Goal: Task Accomplishment & Management: Use online tool/utility

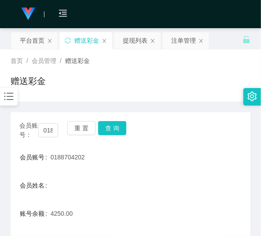
scroll to position [60, 0]
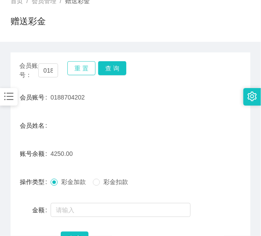
click at [86, 67] on button "重 置" at bounding box center [81, 68] width 28 height 14
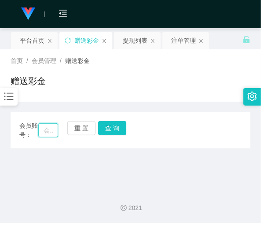
click at [48, 125] on input "text" at bounding box center [48, 130] width 20 height 14
paste input "heng93"
type input "heng93"
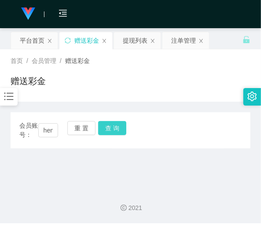
click at [113, 131] on button "查 询" at bounding box center [112, 128] width 28 height 14
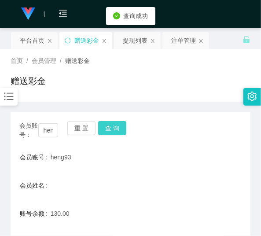
scroll to position [71, 0]
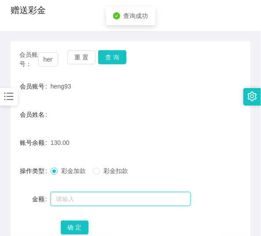
click at [98, 194] on input "text" at bounding box center [121, 199] width 140 height 14
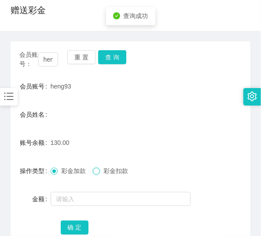
click at [99, 174] on span at bounding box center [96, 171] width 7 height 7
click at [98, 207] on div at bounding box center [121, 199] width 140 height 18
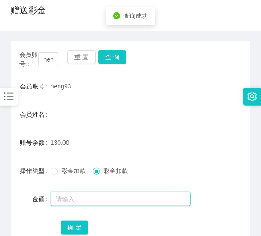
click at [95, 201] on input "text" at bounding box center [121, 199] width 140 height 14
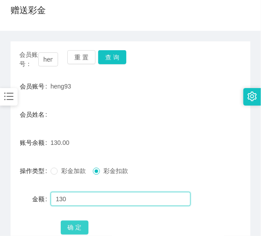
type input "130"
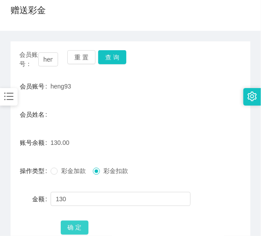
click at [70, 227] on button "确 定" at bounding box center [75, 228] width 28 height 14
drag, startPoint x: 141, startPoint y: 131, endPoint x: 141, endPoint y: 125, distance: 5.3
click at [142, 129] on form "会员账号 heng93 会员姓名 账号余额 0.00 操作类型 彩金加款 彩金扣款 金额 确 定" at bounding box center [131, 156] width 240 height 158
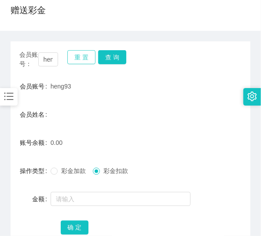
click at [85, 60] on button "重 置" at bounding box center [81, 57] width 28 height 14
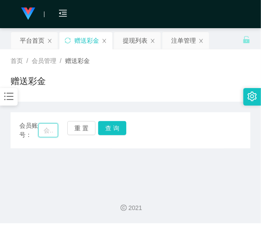
click at [48, 133] on input "text" at bounding box center [48, 130] width 20 height 14
paste input "60175518111"
type input "60175518111"
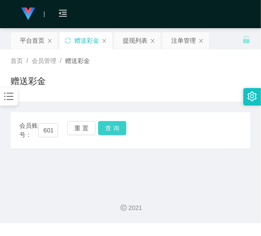
click at [109, 129] on button "查 询" at bounding box center [112, 128] width 28 height 14
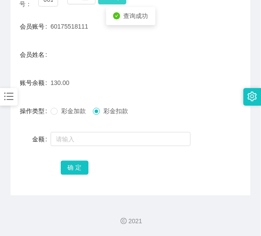
scroll to position [131, 0]
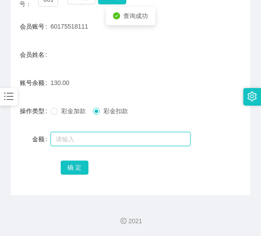
click at [97, 137] on input "text" at bounding box center [121, 139] width 140 height 14
type input "130"
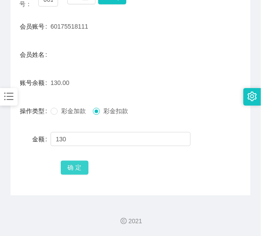
click at [75, 168] on button "确 定" at bounding box center [75, 168] width 28 height 14
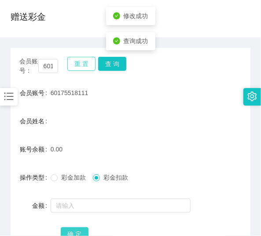
scroll to position [60, 0]
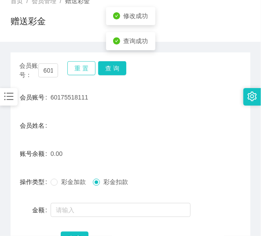
click at [78, 71] on button "重 置" at bounding box center [81, 68] width 28 height 14
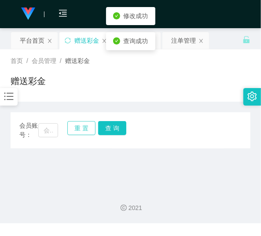
scroll to position [0, 0]
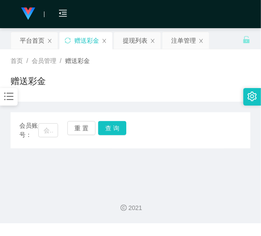
drag, startPoint x: 122, startPoint y: 86, endPoint x: 112, endPoint y: 81, distance: 11.6
click at [122, 86] on div "赠送彩金" at bounding box center [131, 84] width 240 height 20
click at [52, 132] on input "text" at bounding box center [48, 130] width 20 height 14
paste input "0175494317"
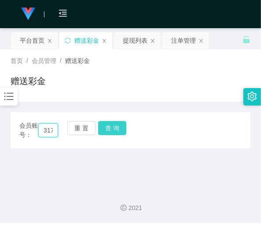
type input "0175494317"
click at [99, 129] on button "查 询" at bounding box center [112, 128] width 28 height 14
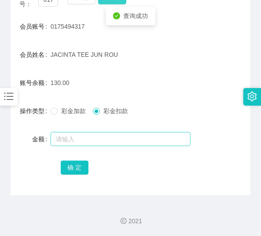
scroll to position [131, 0]
click at [99, 140] on input "text" at bounding box center [121, 139] width 140 height 14
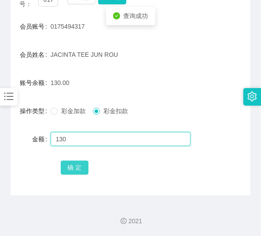
type input "130"
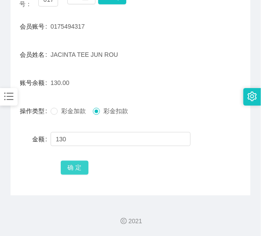
click at [82, 166] on button "确 定" at bounding box center [75, 168] width 28 height 14
click at [102, 81] on div "0.00" at bounding box center [121, 83] width 140 height 18
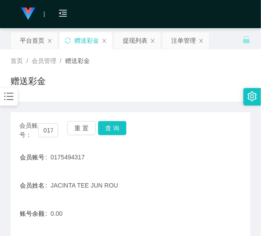
scroll to position [0, 0]
click at [80, 125] on button "重 置" at bounding box center [81, 128] width 28 height 14
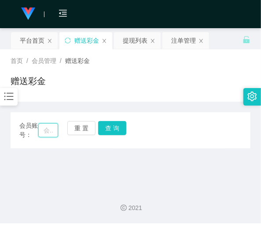
click at [43, 126] on input "text" at bounding box center [48, 130] width 20 height 14
paste input "Ying88"
type input "Ying88"
click at [109, 129] on button "查 询" at bounding box center [112, 128] width 28 height 14
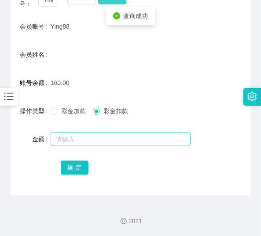
scroll to position [131, 0]
click at [101, 141] on input "text" at bounding box center [121, 139] width 140 height 14
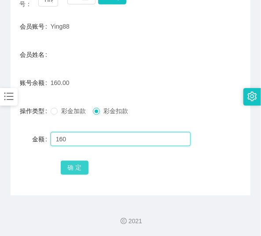
type input "160"
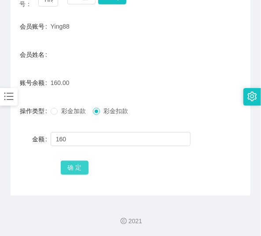
click at [76, 170] on button "确 定" at bounding box center [75, 168] width 28 height 14
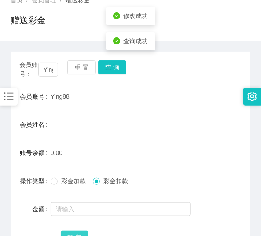
scroll to position [60, 0]
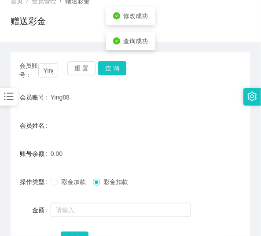
click at [86, 75] on div "重 置 查 询" at bounding box center [86, 70] width 39 height 18
click at [84, 67] on button "重 置" at bounding box center [81, 68] width 28 height 14
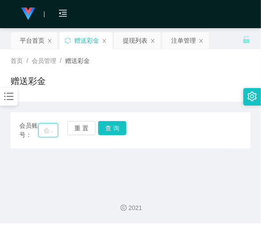
click at [51, 131] on input "text" at bounding box center [48, 130] width 20 height 14
paste input "kingteh"
type input "kingteh"
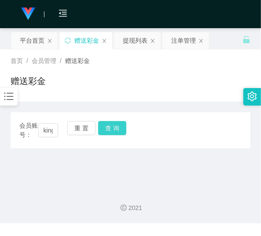
click at [118, 129] on button "查 询" at bounding box center [112, 128] width 28 height 14
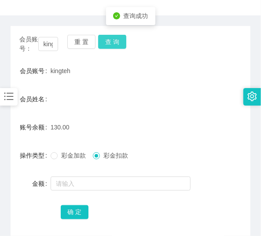
scroll to position [131, 0]
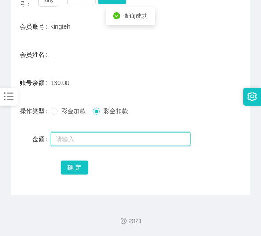
click at [114, 135] on input "text" at bounding box center [121, 139] width 140 height 14
type input "130"
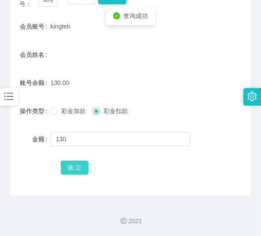
click at [68, 170] on button "确 定" at bounding box center [75, 168] width 28 height 14
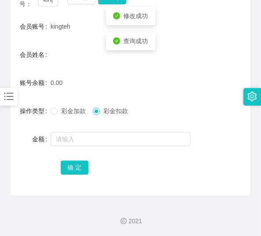
drag, startPoint x: 187, startPoint y: 68, endPoint x: 207, endPoint y: 27, distance: 45.1
click at [188, 65] on form "会员账号 kingteh 会员姓名 账号余额 0.00 操作类型 彩金加款 彩金扣款 金额 确 定" at bounding box center [131, 97] width 240 height 158
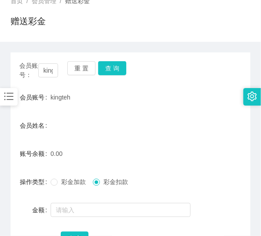
scroll to position [60, 0]
click at [81, 67] on button "重 置" at bounding box center [81, 68] width 28 height 14
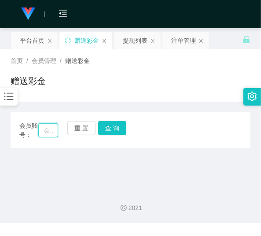
click at [55, 134] on input "text" at bounding box center [48, 130] width 20 height 14
paste input "vvei"
type input "vvei"
click at [118, 126] on button "查 询" at bounding box center [112, 128] width 28 height 14
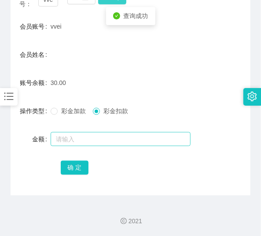
scroll to position [131, 0]
click at [102, 140] on input "text" at bounding box center [121, 139] width 140 height 14
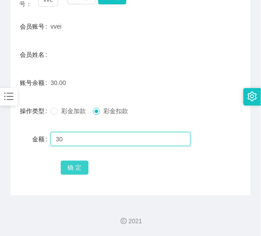
type input "30"
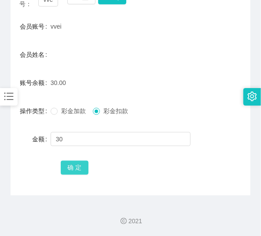
click at [76, 165] on button "确 定" at bounding box center [75, 168] width 28 height 14
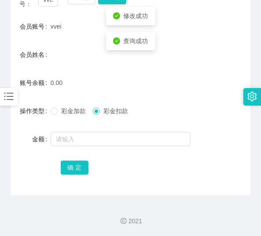
drag, startPoint x: 183, startPoint y: 41, endPoint x: 201, endPoint y: 18, distance: 29.2
click at [188, 36] on form "会员账号 vvei 会员姓名 账号余额 0.00 操作类型 彩金加款 彩金扣款 金额 确 定" at bounding box center [131, 97] width 240 height 158
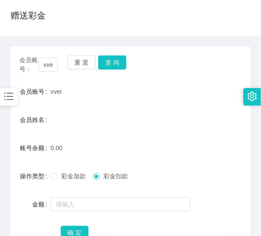
scroll to position [60, 0]
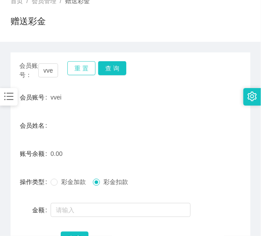
click at [84, 69] on button "重 置" at bounding box center [81, 68] width 28 height 14
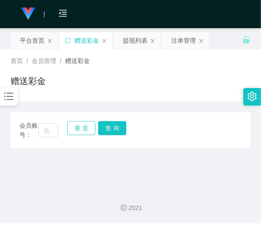
scroll to position [0, 0]
click at [43, 133] on input "text" at bounding box center [48, 130] width 20 height 14
paste input "60184614468"
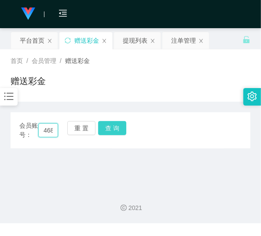
type input "60184614468"
click at [116, 134] on button "查 询" at bounding box center [112, 128] width 28 height 14
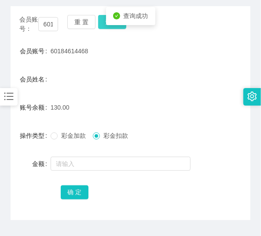
scroll to position [106, 0]
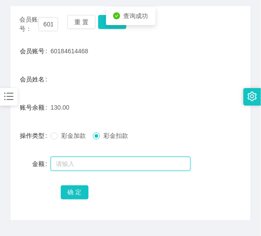
click at [108, 157] on input "text" at bounding box center [121, 164] width 140 height 14
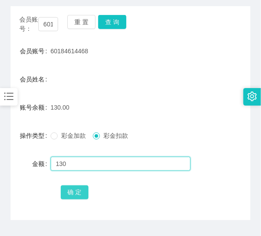
type input "130"
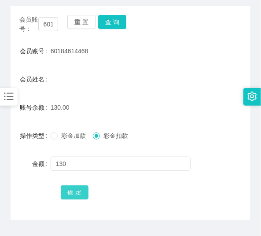
click at [76, 198] on button "确 定" at bounding box center [75, 192] width 28 height 14
click at [68, 85] on div "会员姓名" at bounding box center [131, 79] width 240 height 18
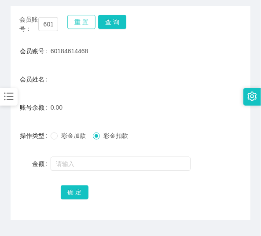
click at [72, 24] on button "重 置" at bounding box center [81, 22] width 28 height 14
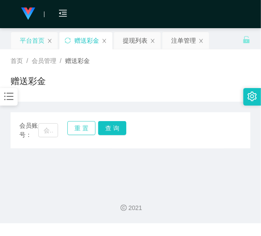
scroll to position [0, 0]
click at [48, 129] on input "text" at bounding box center [48, 130] width 20 height 14
paste input "0175651533"
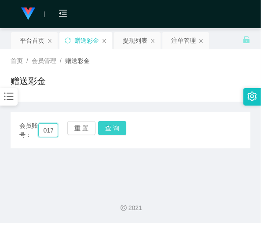
scroll to position [0, 24]
type input "0175651533"
click at [112, 125] on button "查 询" at bounding box center [112, 128] width 28 height 14
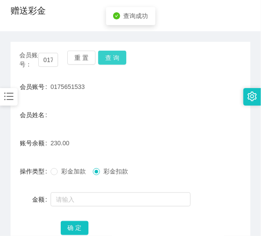
scroll to position [71, 0]
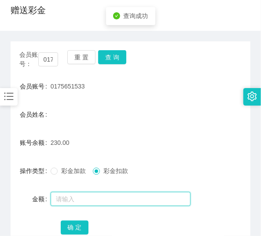
click at [78, 202] on input "text" at bounding box center [121, 199] width 140 height 14
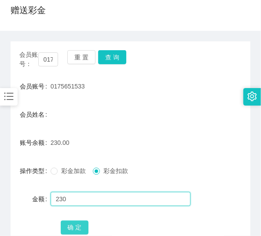
type input "230"
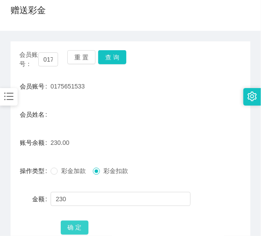
click at [81, 222] on button "确 定" at bounding box center [75, 228] width 28 height 14
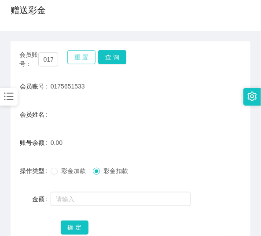
click at [77, 61] on button "重 置" at bounding box center [81, 57] width 28 height 14
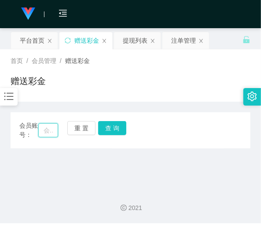
click at [48, 135] on input "text" at bounding box center [48, 130] width 20 height 14
paste input "nga"
type input "nga"
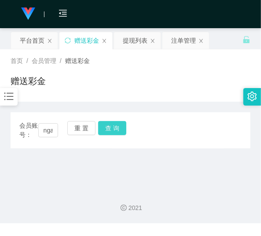
click at [121, 128] on button "查 询" at bounding box center [112, 128] width 28 height 14
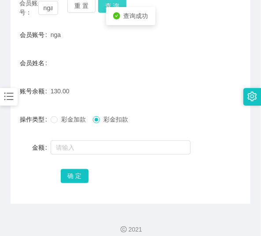
scroll to position [131, 0]
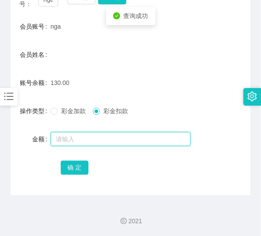
click at [102, 143] on input "text" at bounding box center [121, 139] width 140 height 14
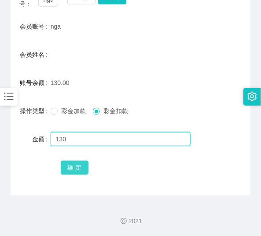
type input "130"
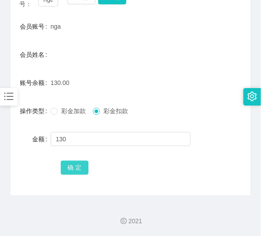
click at [74, 166] on button "确 定" at bounding box center [75, 168] width 28 height 14
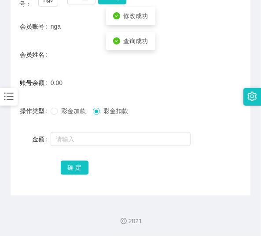
click at [95, 81] on div "0.00" at bounding box center [121, 83] width 140 height 18
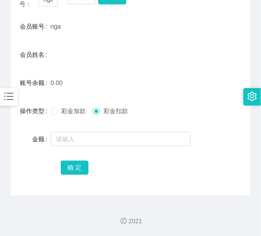
click at [89, 75] on div "0.00" at bounding box center [121, 83] width 140 height 18
click at [63, 37] on form "会员账号 nga 会员姓名 账号余额 0.00 操作类型 彩金加款 彩金扣款 金额 确 定" at bounding box center [131, 97] width 240 height 158
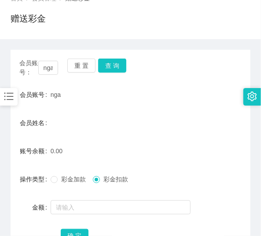
scroll to position [60, 0]
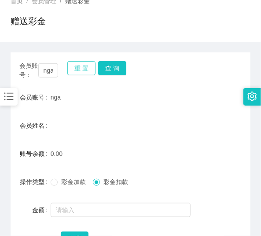
click at [83, 59] on div "会员账号： nga 重 置 查 询 会员账号 nga 会员姓名 账号余额 0.00 操作类型 彩金加款 彩金扣款 金额 确 定" at bounding box center [131, 159] width 240 height 214
click at [83, 64] on button "重 置" at bounding box center [81, 68] width 28 height 14
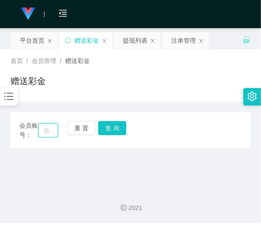
click at [52, 129] on input "text" at bounding box center [48, 130] width 20 height 14
paste input "aefanyl"
type input "aefanyl"
click at [112, 128] on button "查 询" at bounding box center [112, 128] width 28 height 14
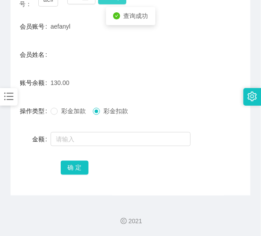
scroll to position [131, 0]
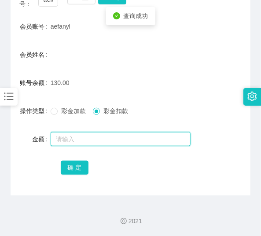
click at [106, 132] on input "text" at bounding box center [121, 139] width 140 height 14
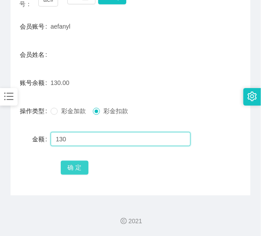
type input "130"
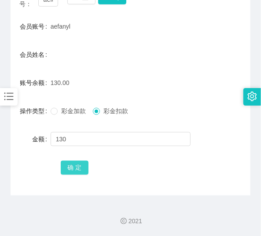
click at [85, 170] on button "确 定" at bounding box center [75, 168] width 28 height 14
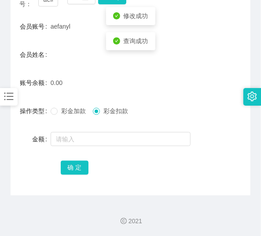
click at [133, 70] on form "会员账号 aefanyl 会员姓名 账号余额 0.00 操作类型 彩金加款 彩金扣款 金额 确 定" at bounding box center [131, 97] width 240 height 158
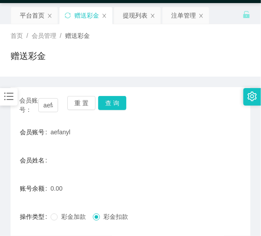
scroll to position [25, 0]
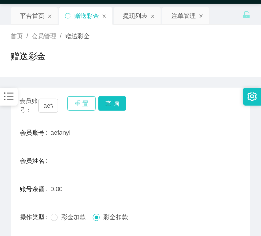
click at [86, 101] on button "重 置" at bounding box center [81, 103] width 28 height 14
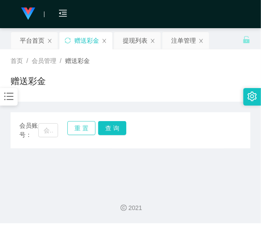
scroll to position [0, 0]
click at [56, 133] on input "text" at bounding box center [48, 130] width 20 height 14
paste input "bibi5048"
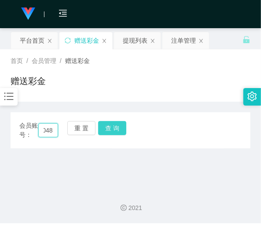
type input "bibi5048"
click at [117, 125] on button "查 询" at bounding box center [112, 128] width 28 height 14
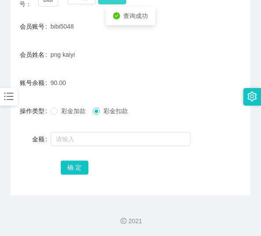
scroll to position [131, 0]
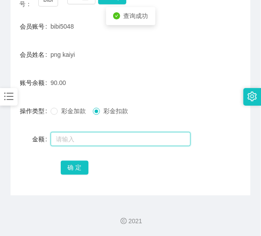
click at [111, 132] on input "text" at bounding box center [121, 139] width 140 height 14
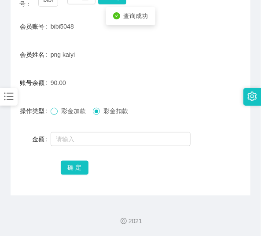
click at [54, 114] on span at bounding box center [54, 111] width 7 height 7
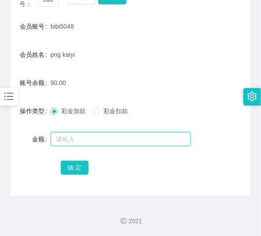
click at [81, 141] on input "text" at bounding box center [121, 139] width 140 height 14
type input "10"
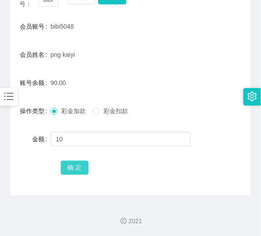
click at [79, 162] on button "确 定" at bounding box center [75, 168] width 28 height 14
